Goal: Task Accomplishment & Management: Complete application form

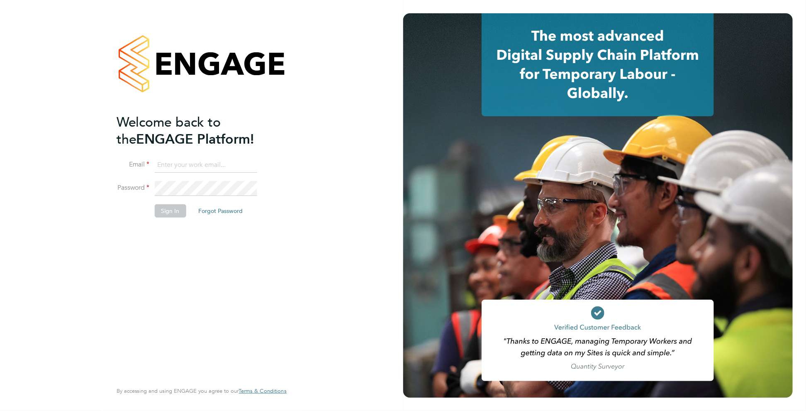
type input "c.carter@oandb.co.uk"
click at [168, 204] on button "Sign In" at bounding box center [171, 210] width 32 height 13
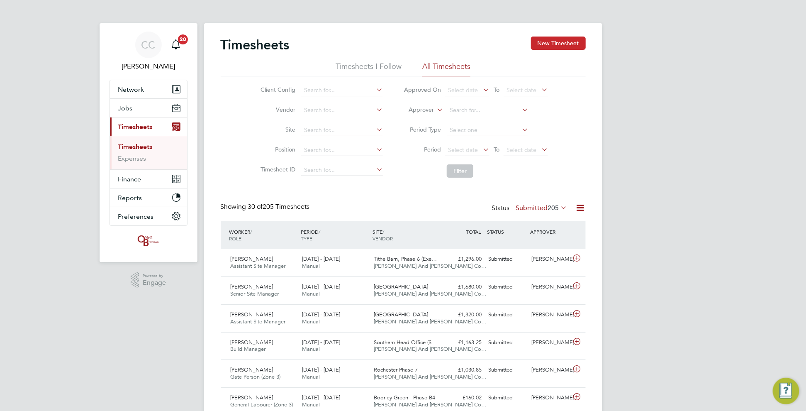
click at [548, 43] on button "New Timesheet" at bounding box center [558, 43] width 55 height 13
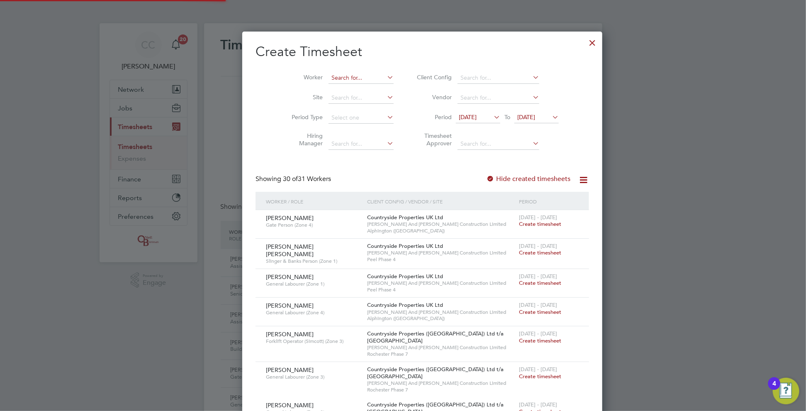
click at [329, 76] on input at bounding box center [361, 78] width 65 height 12
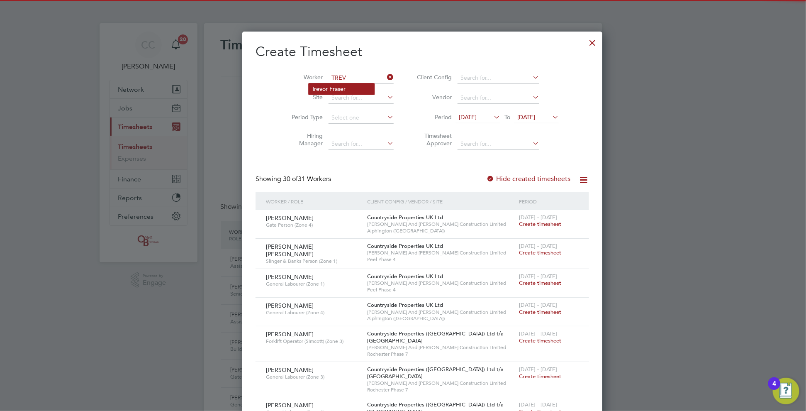
click at [334, 91] on li "Trev or Fraser" at bounding box center [342, 88] width 66 height 11
type input "[PERSON_NAME]"
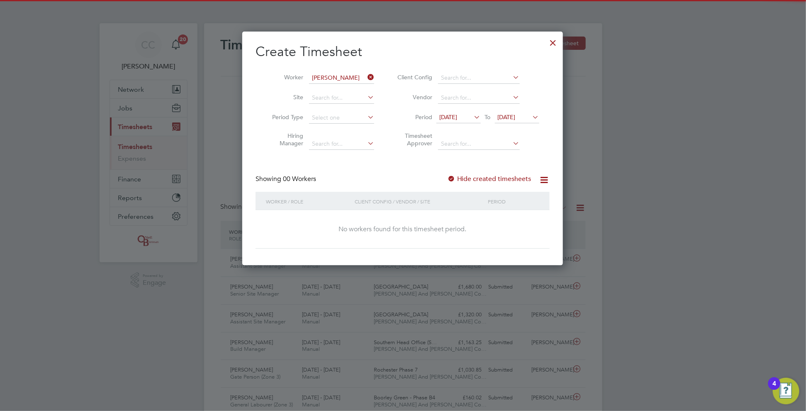
click at [531, 112] on icon at bounding box center [531, 117] width 0 height 12
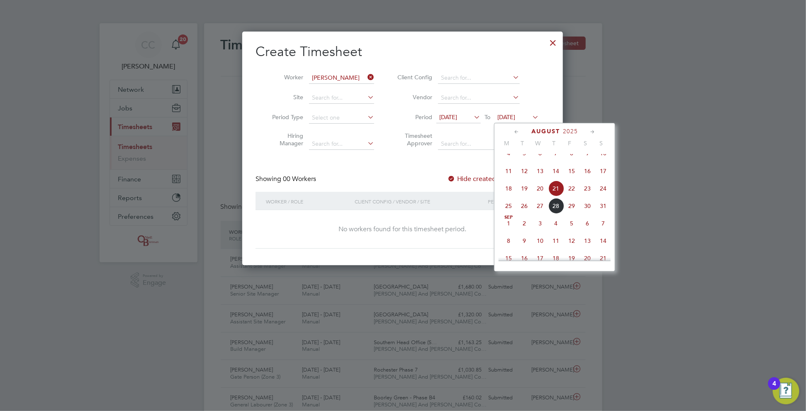
click at [605, 196] on span "24" at bounding box center [603, 188] width 16 height 16
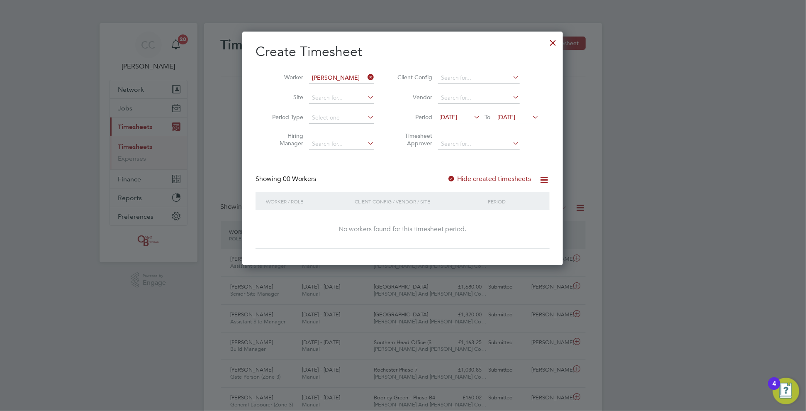
click at [519, 180] on label "Hide created timesheets" at bounding box center [489, 179] width 84 height 8
click at [466, 178] on label "Hide created timesheets" at bounding box center [489, 179] width 84 height 8
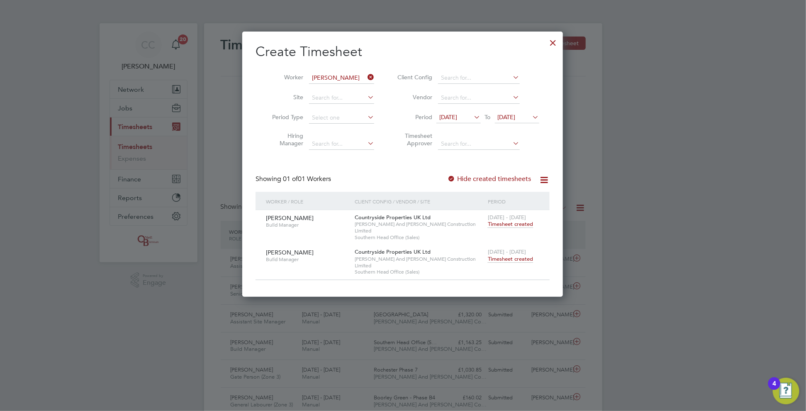
click at [515, 248] on span "[DATE] - [DATE]" at bounding box center [507, 251] width 38 height 7
click at [515, 255] on span "Timesheet created" at bounding box center [510, 258] width 45 height 7
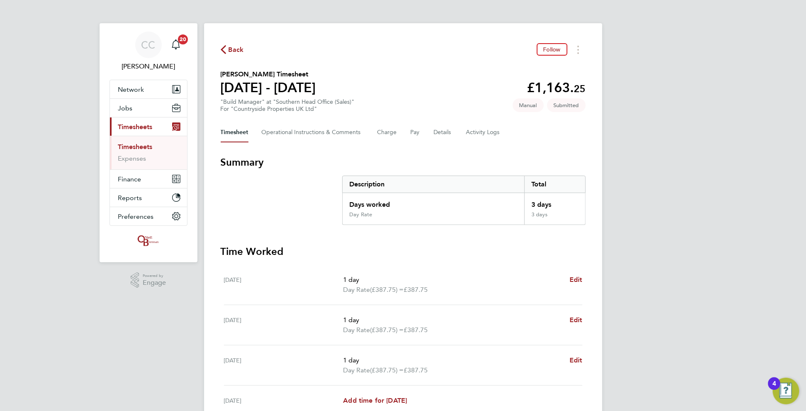
click at [236, 51] on span "Back" at bounding box center [236, 50] width 15 height 10
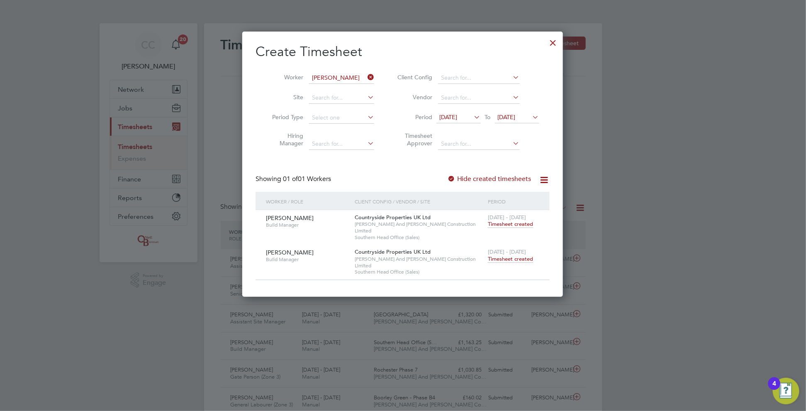
click at [366, 73] on icon at bounding box center [366, 77] width 0 height 12
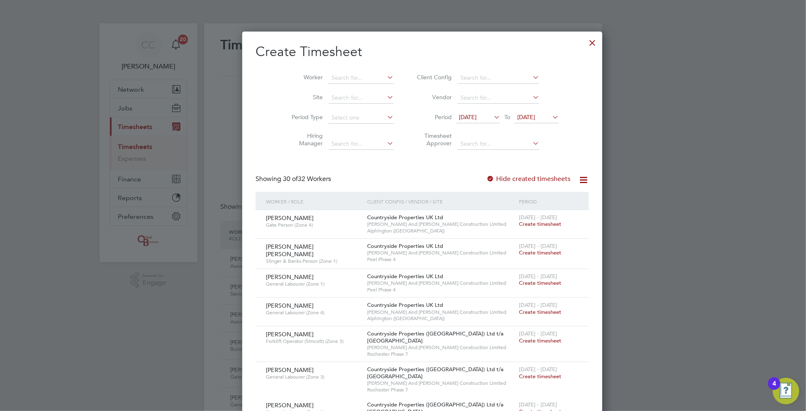
click at [585, 41] on div at bounding box center [592, 40] width 15 height 15
